Goal: Task Accomplishment & Management: Use online tool/utility

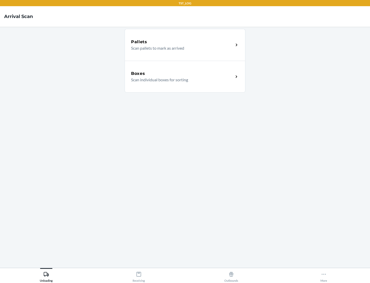
click at [182, 74] on div "Boxes" at bounding box center [182, 73] width 103 height 6
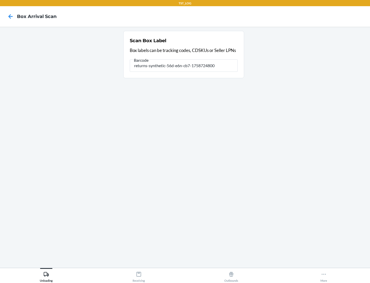
type input "returns-synthetic-56d-e6n-cb7-1758724800"
